Goal: Check status: Check status

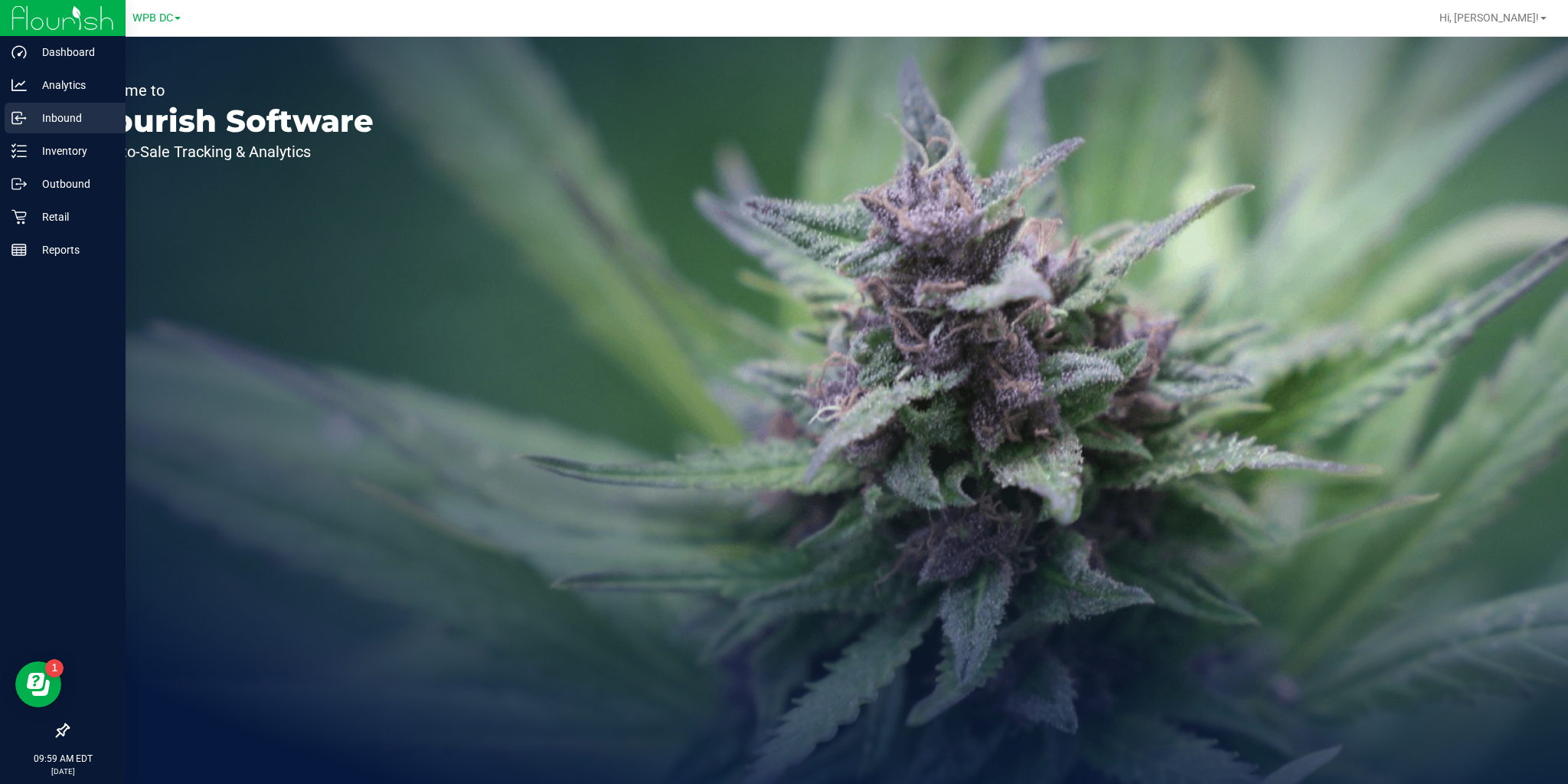
click at [19, 124] on icon at bounding box center [18, 118] width 15 height 15
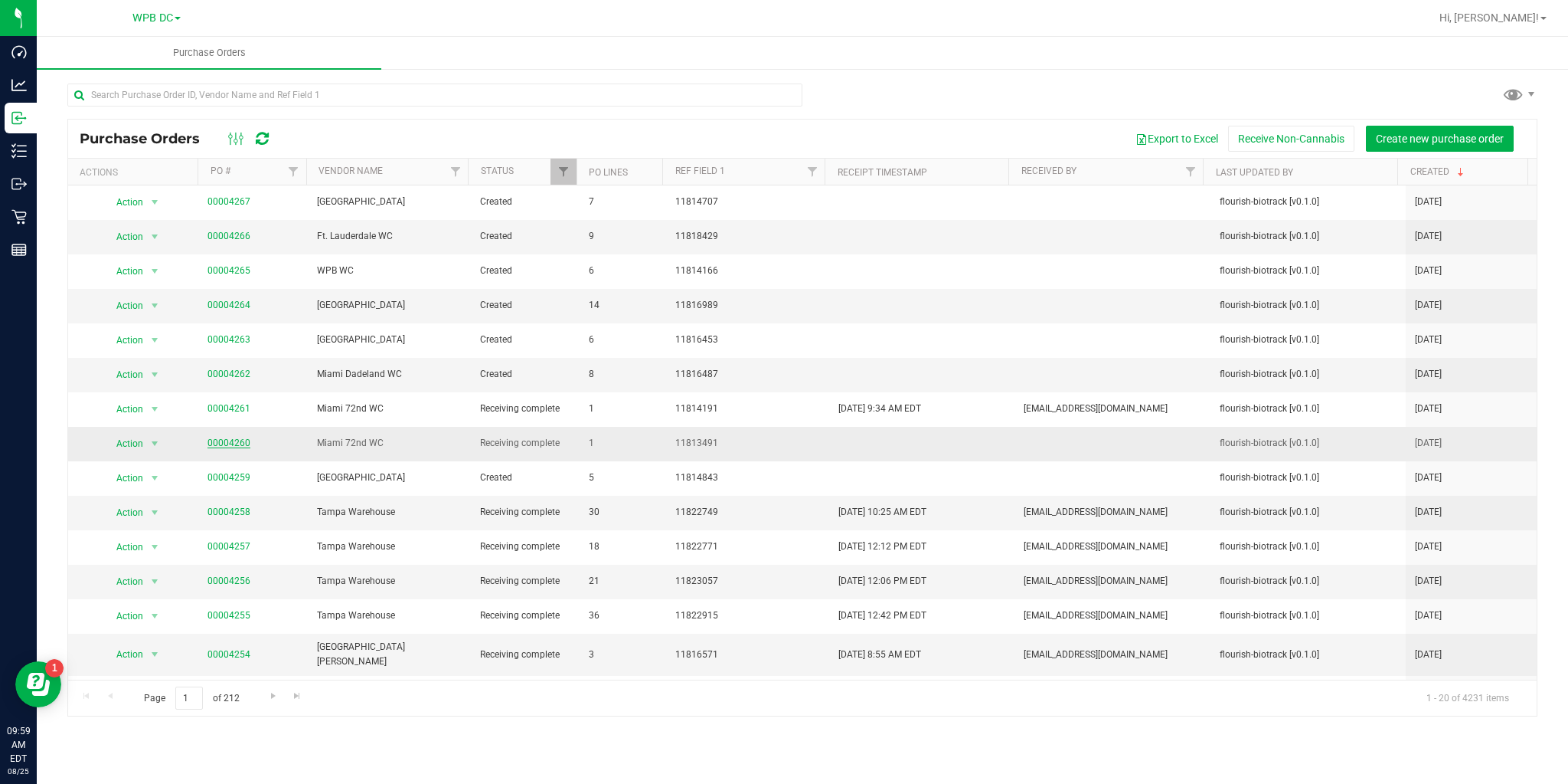
click at [208, 443] on link "00004260" at bounding box center [229, 442] width 43 height 10
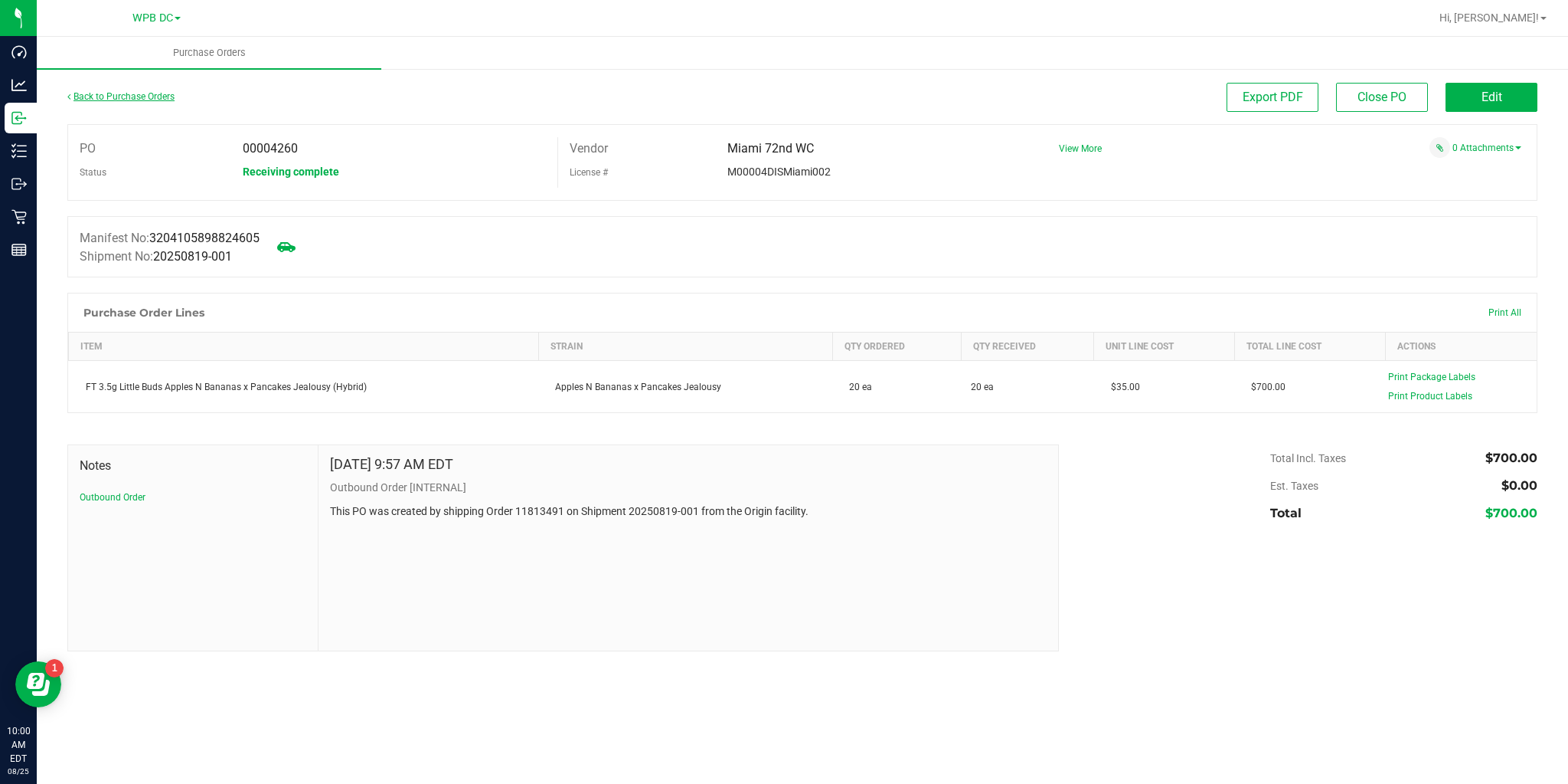
click at [153, 96] on link "Back to Purchase Orders" at bounding box center [121, 96] width 107 height 10
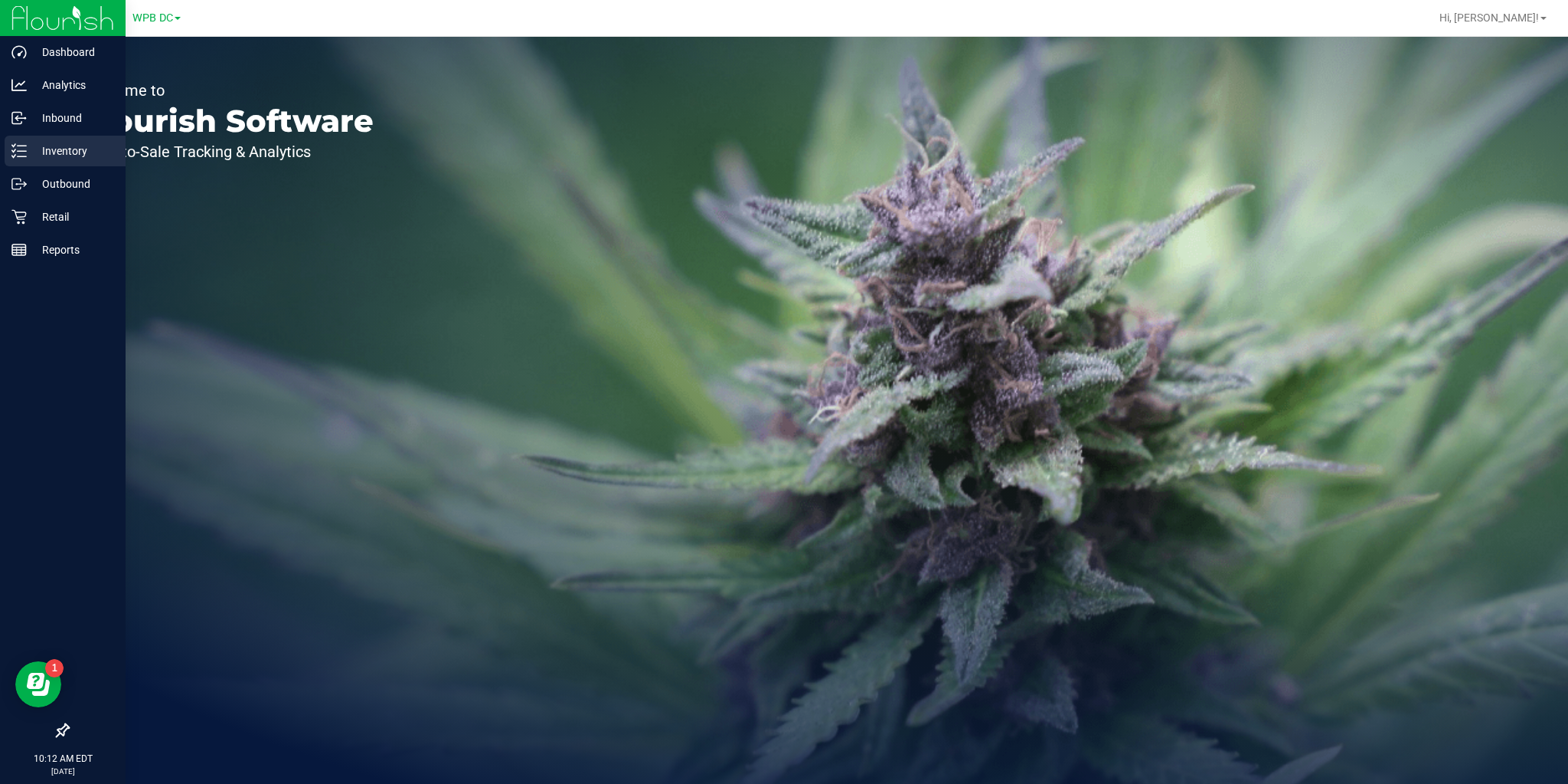
click at [56, 159] on p "Inventory" at bounding box center [73, 150] width 92 height 18
